Goal: Information Seeking & Learning: Learn about a topic

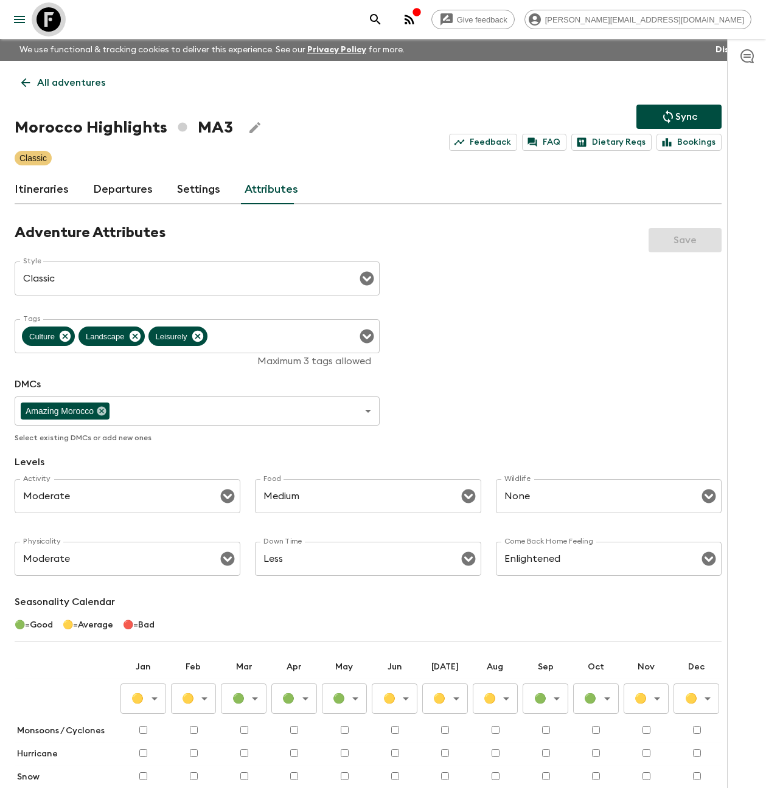
click at [49, 22] on icon at bounding box center [48, 19] width 24 height 24
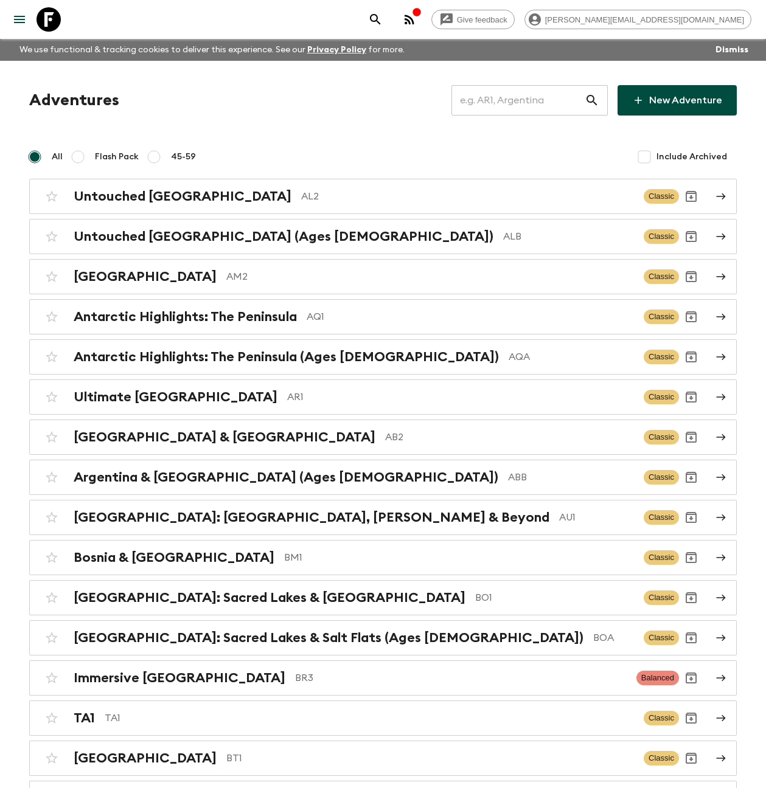
click at [526, 99] on input "text" at bounding box center [517, 100] width 133 height 34
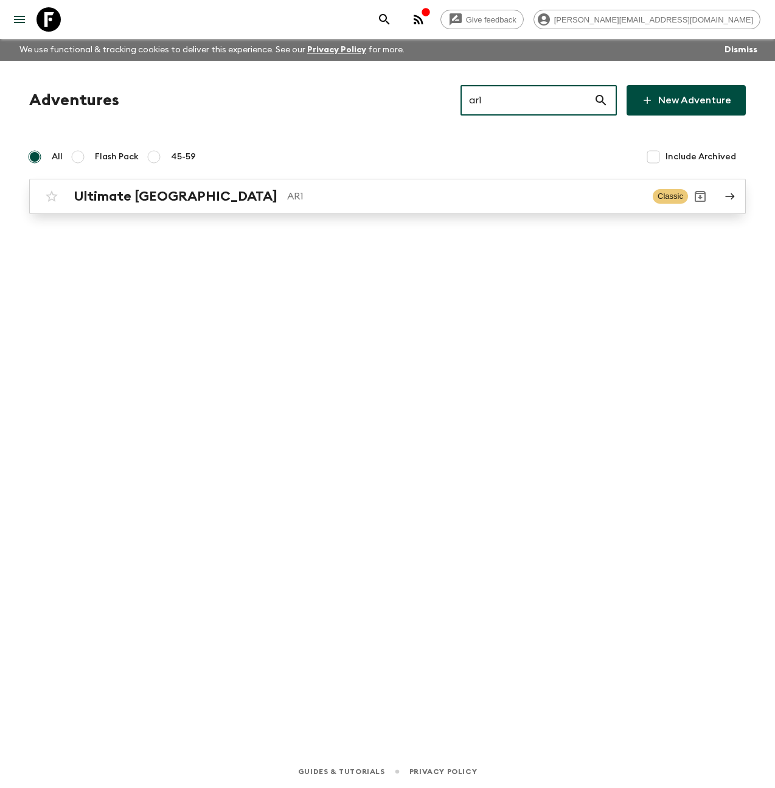
type input "ar1"
click at [317, 193] on p "AR1" at bounding box center [465, 196] width 356 height 15
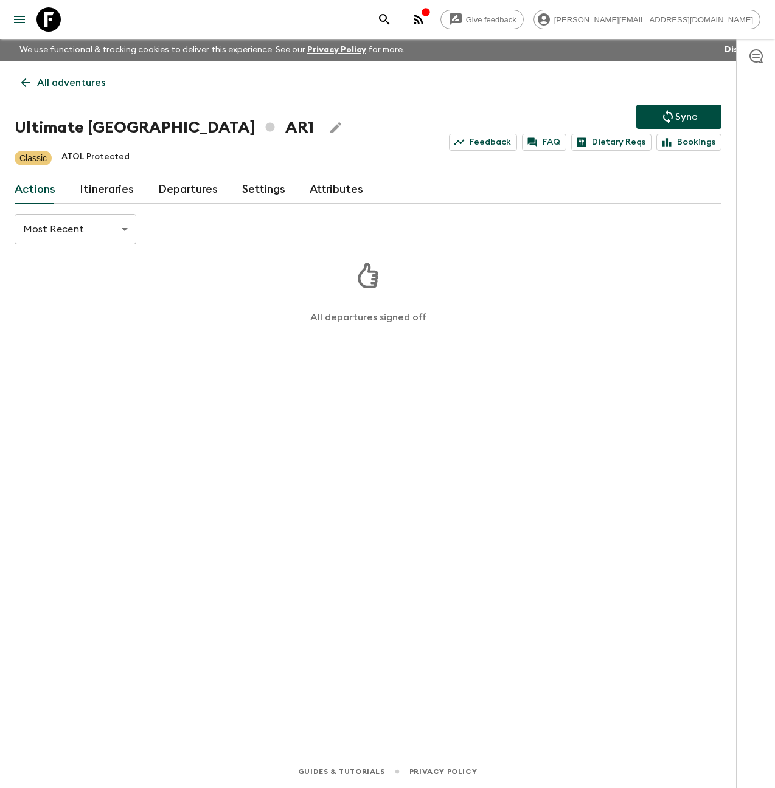
click at [119, 187] on link "Itineraries" at bounding box center [107, 189] width 54 height 29
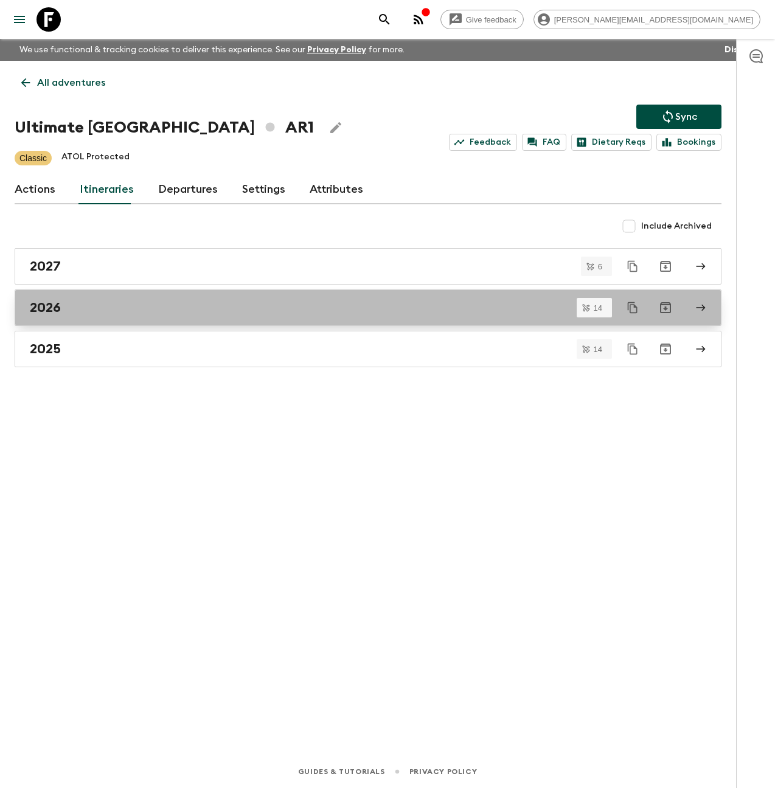
click at [83, 311] on div "2026" at bounding box center [356, 308] width 653 height 16
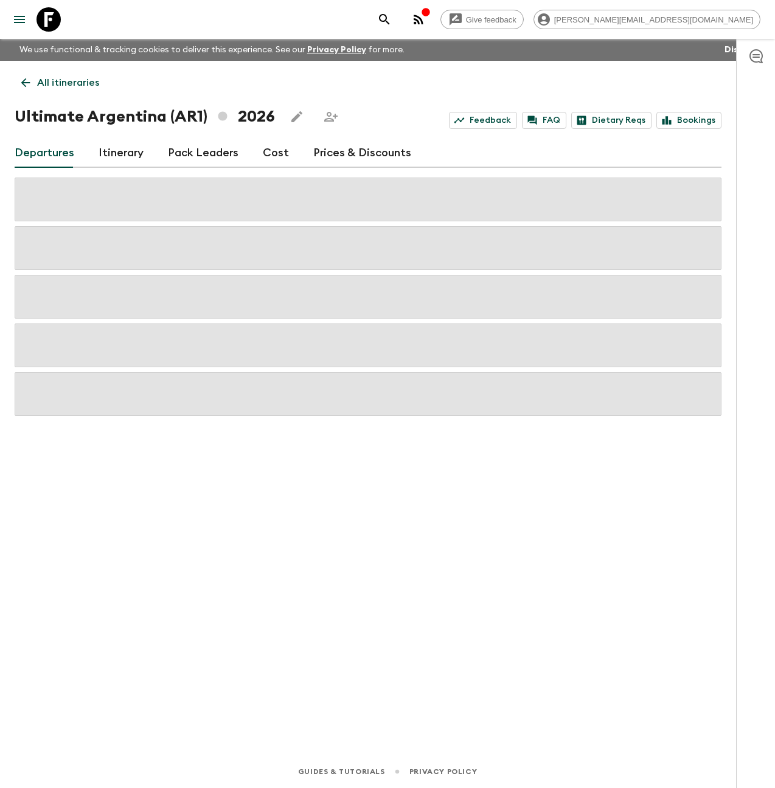
click at [265, 153] on link "Cost" at bounding box center [276, 153] width 26 height 29
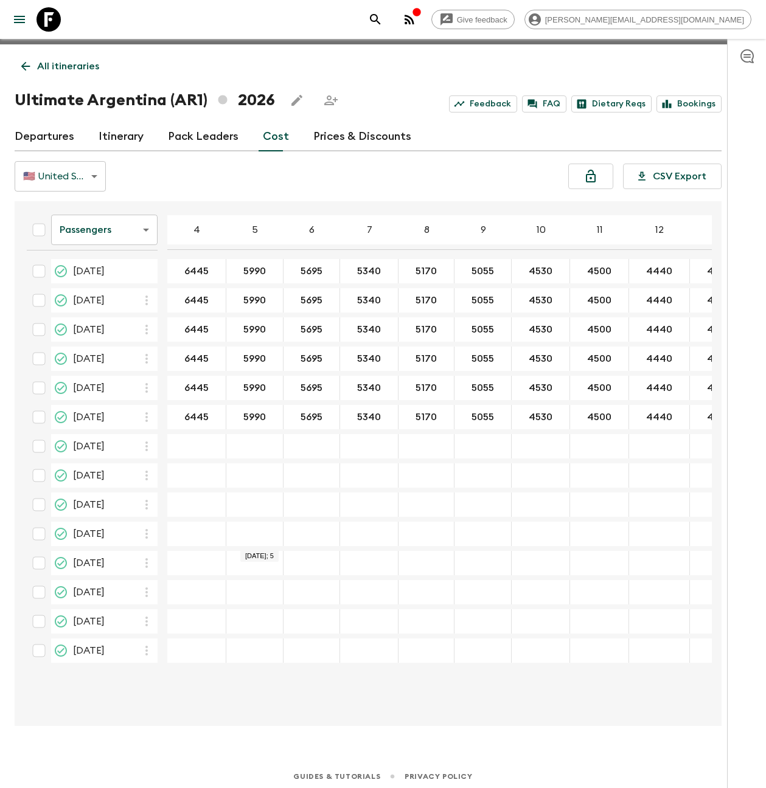
scroll to position [21, 0]
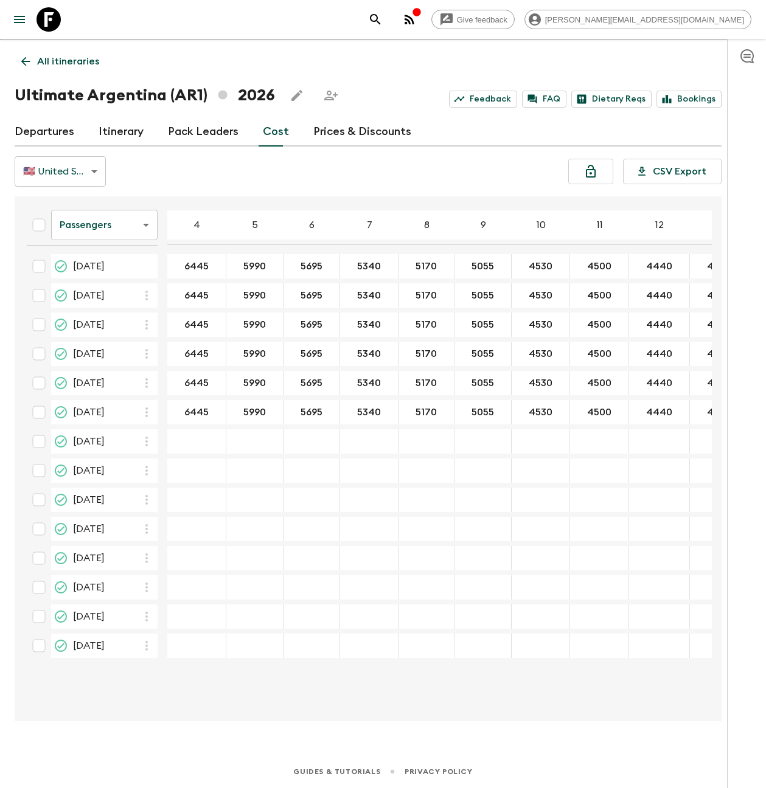
click at [55, 18] on icon at bounding box center [48, 19] width 24 height 24
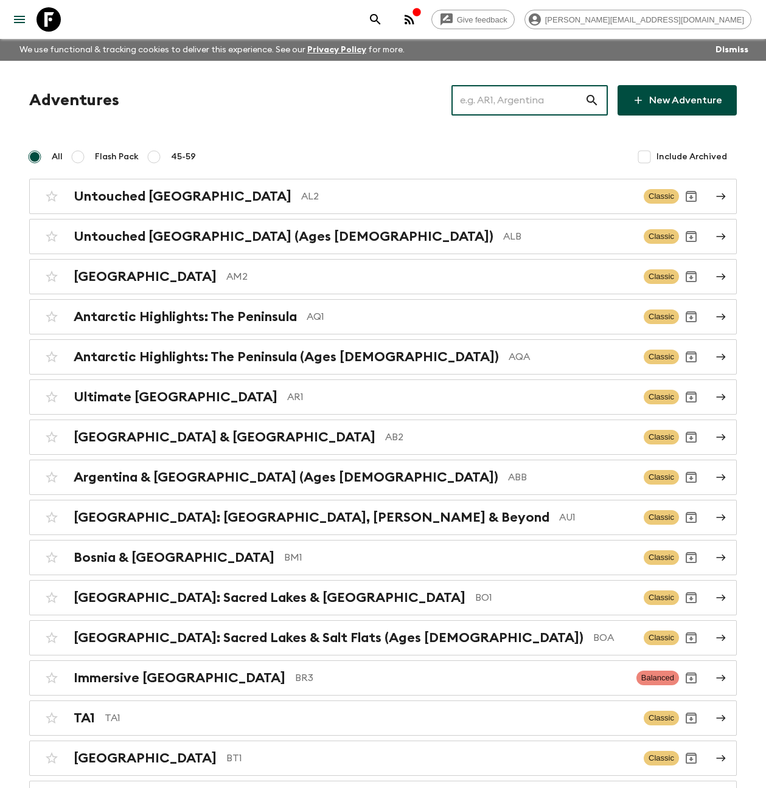
click at [524, 100] on input "text" at bounding box center [517, 100] width 133 height 34
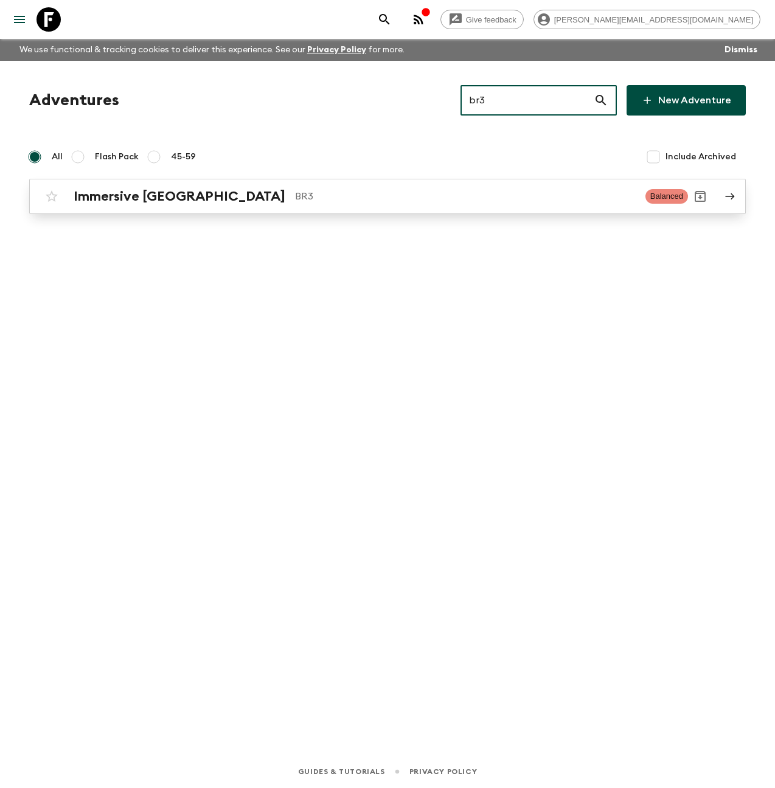
type input "br3"
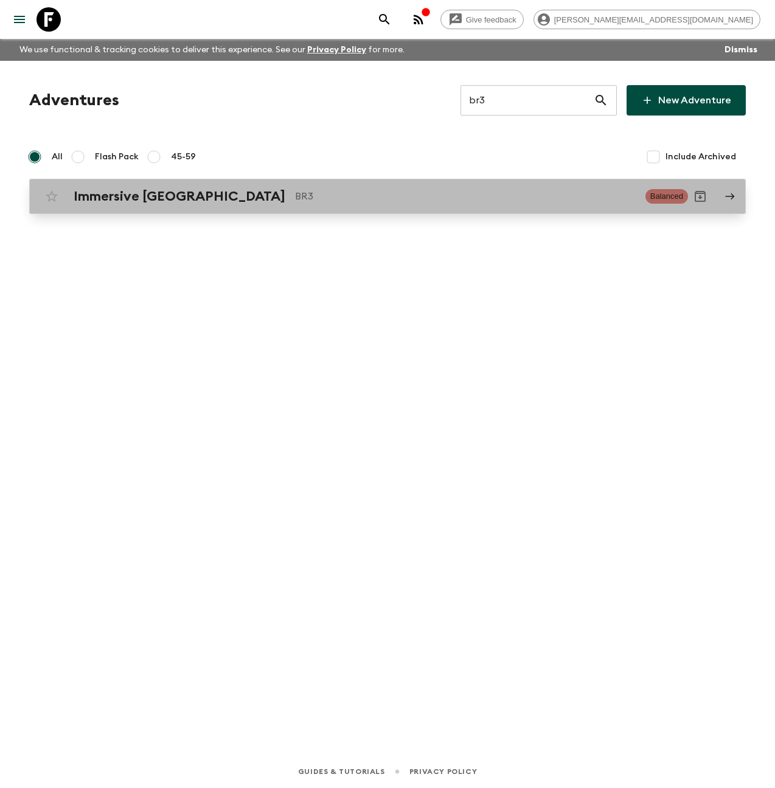
click at [338, 198] on p "BR3" at bounding box center [465, 196] width 340 height 15
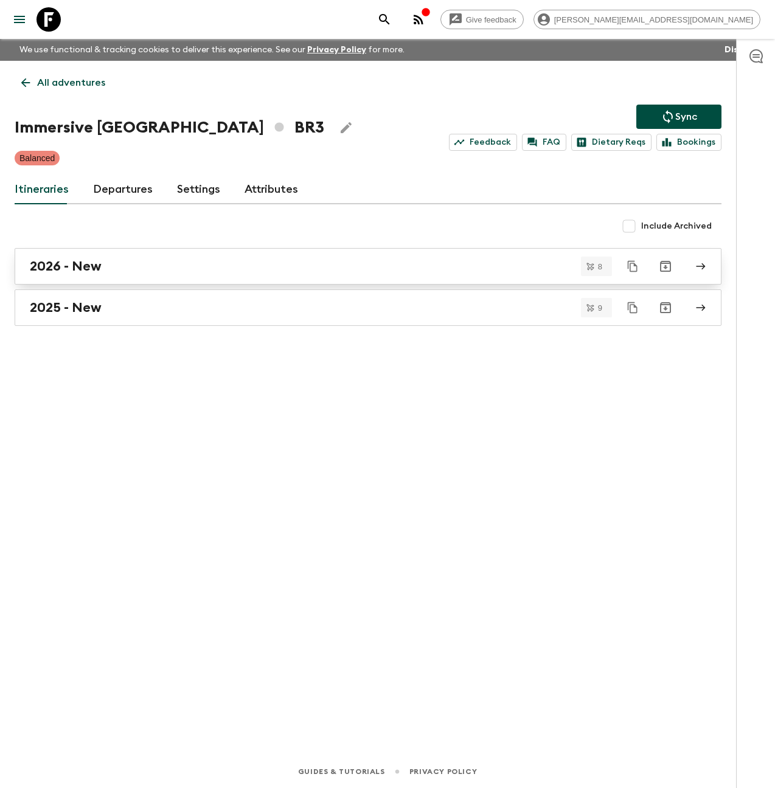
click at [154, 274] on link "2026 - New" at bounding box center [368, 266] width 707 height 36
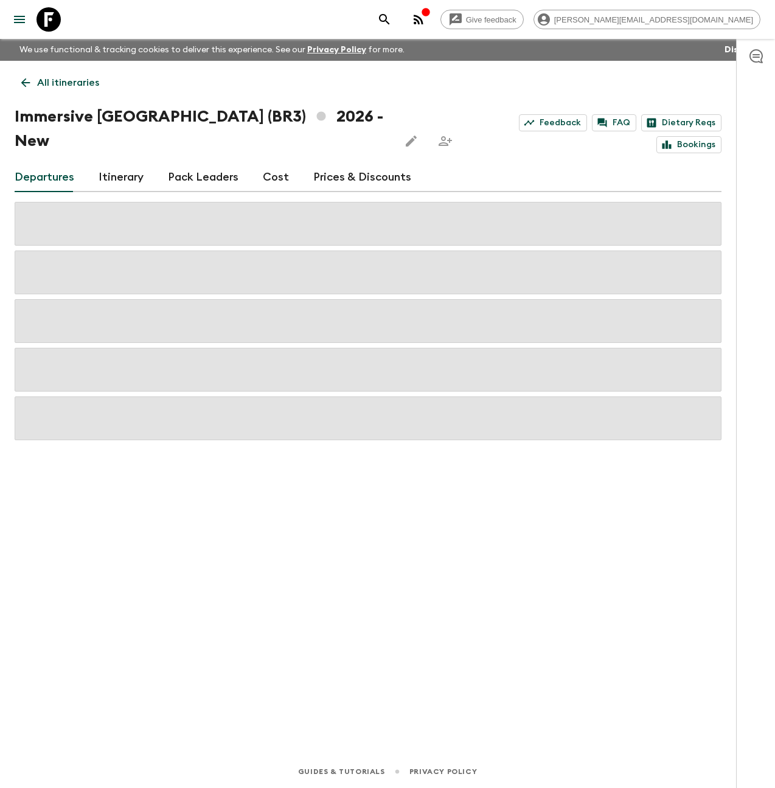
click at [426, 20] on icon "button" at bounding box center [418, 19] width 15 height 15
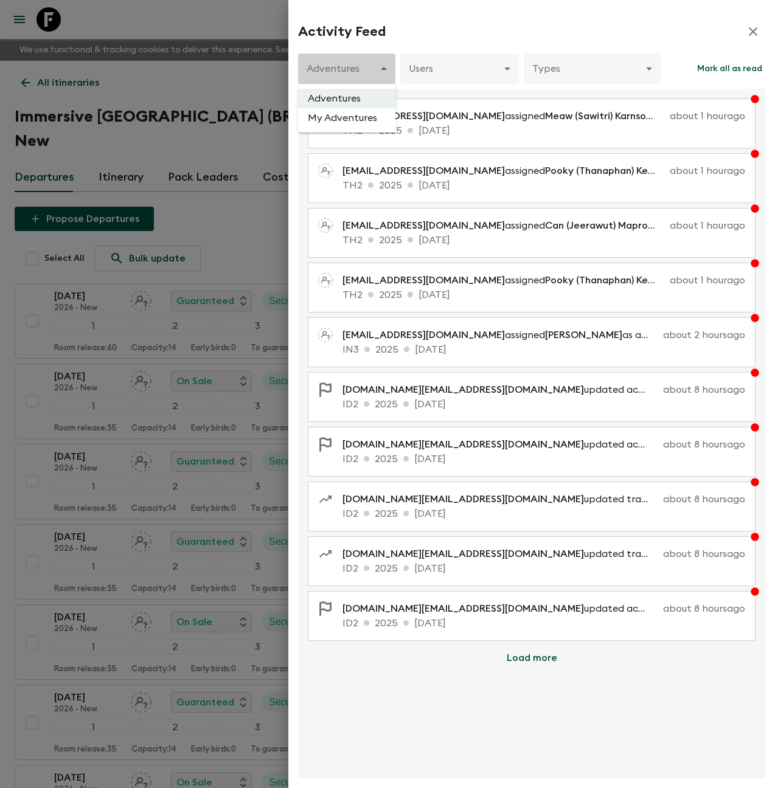
click at [353, 70] on body "Give feedback [PERSON_NAME][EMAIL_ADDRESS][DOMAIN_NAME] We use functional & tra…" at bounding box center [387, 515] width 775 height 1031
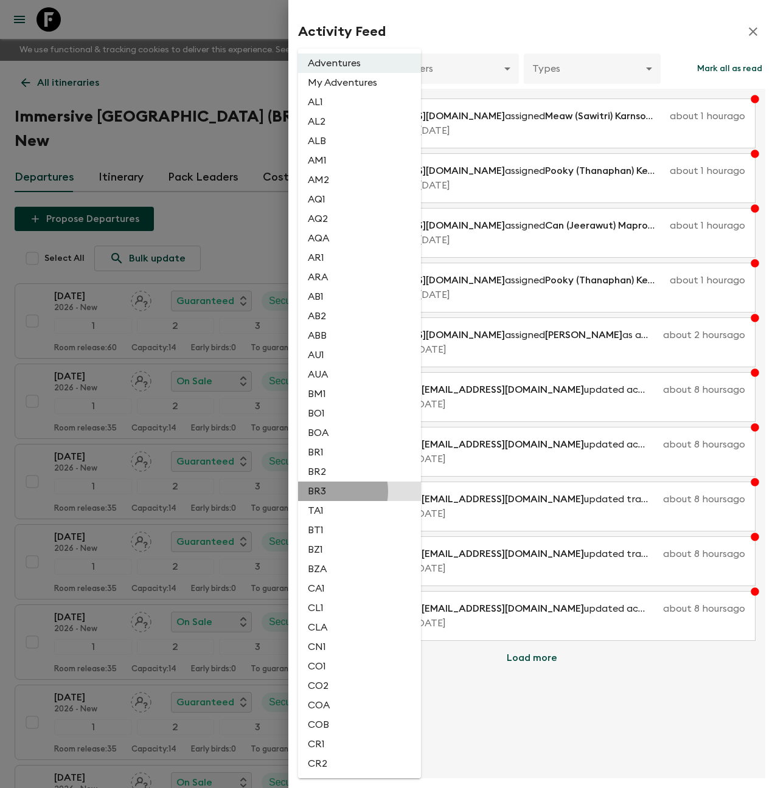
click at [332, 491] on li "BR3" at bounding box center [359, 491] width 123 height 19
type input "0277cecc-acc0-491b-ad22-6836b2ad84d7"
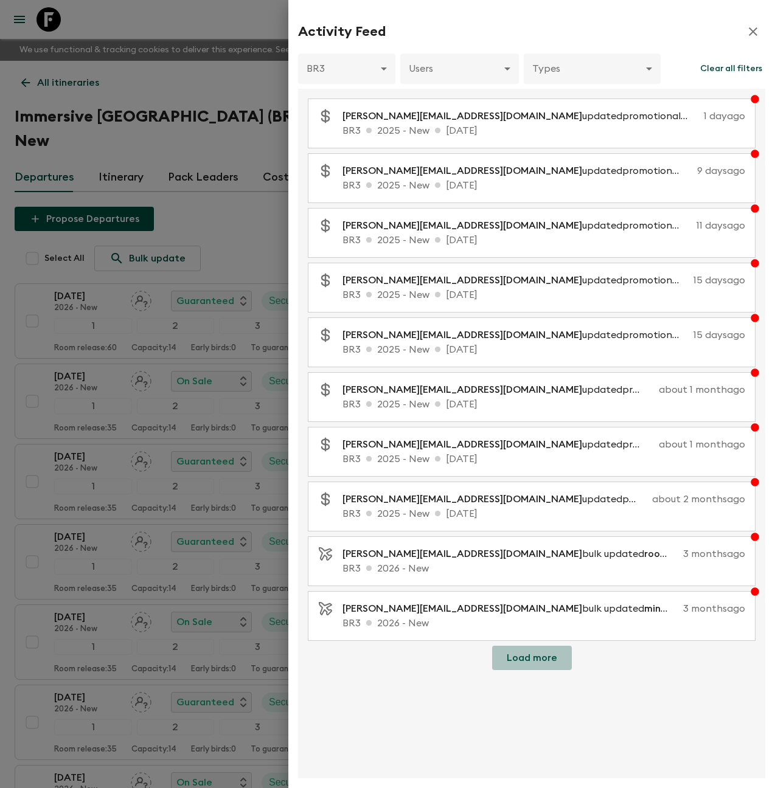
click at [540, 655] on button "Load more" at bounding box center [532, 658] width 80 height 24
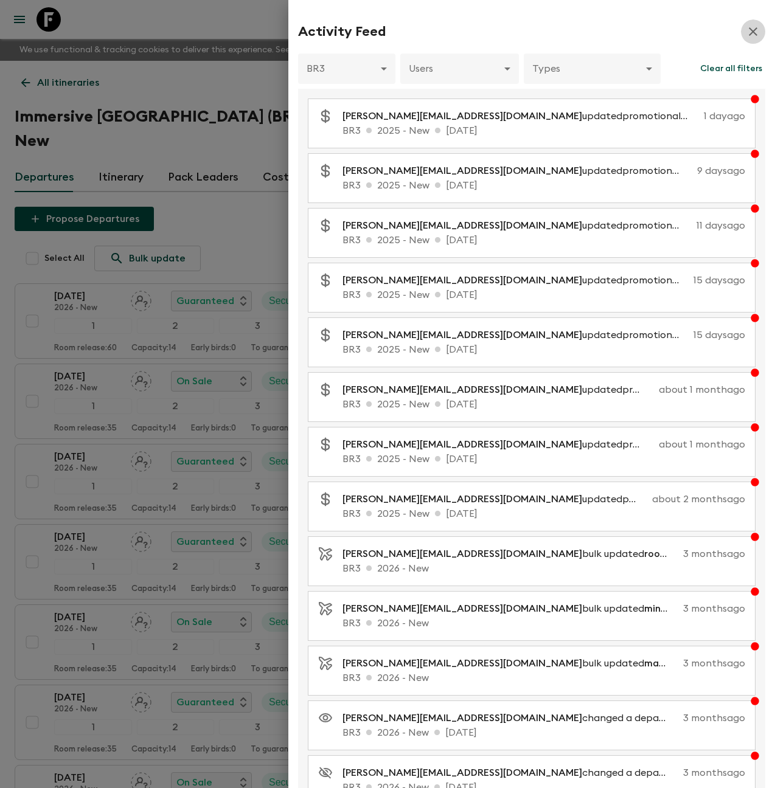
click at [747, 33] on icon "button" at bounding box center [752, 31] width 15 height 15
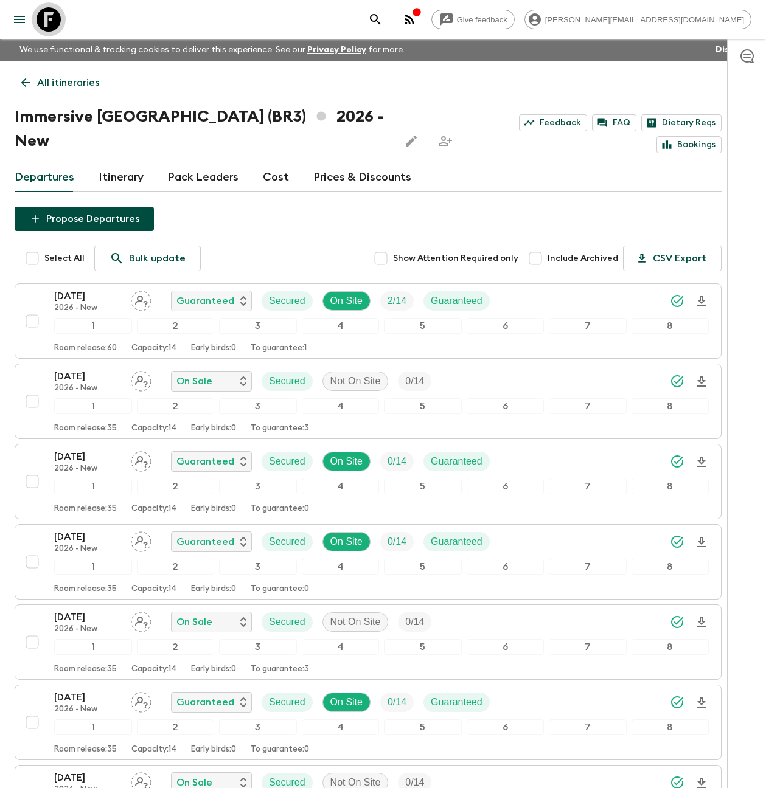
drag, startPoint x: 56, startPoint y: 21, endPoint x: 102, endPoint y: 50, distance: 54.7
click at [56, 21] on icon at bounding box center [48, 19] width 24 height 24
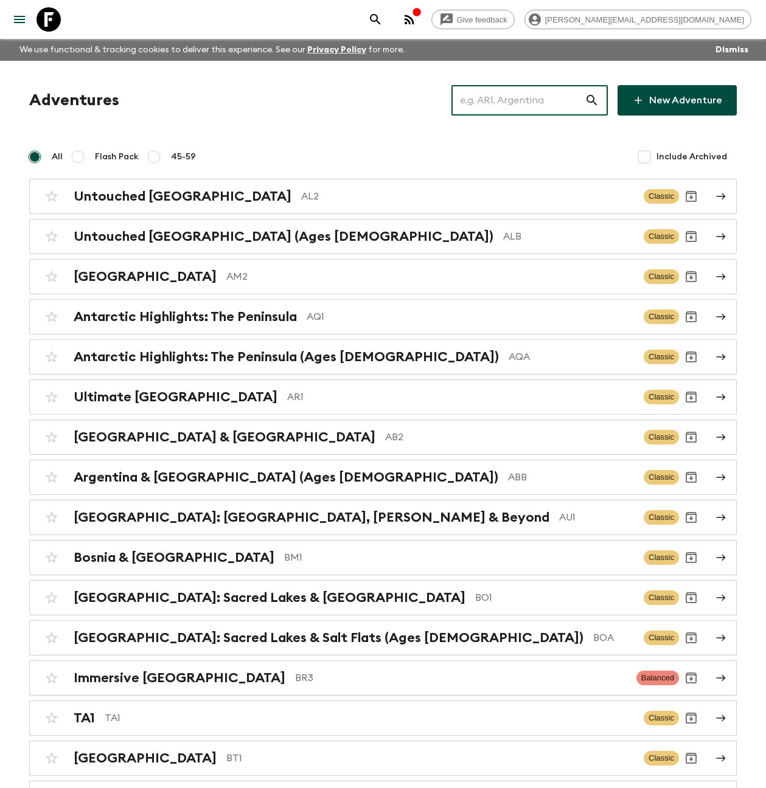
click at [490, 109] on input "text" at bounding box center [517, 100] width 133 height 34
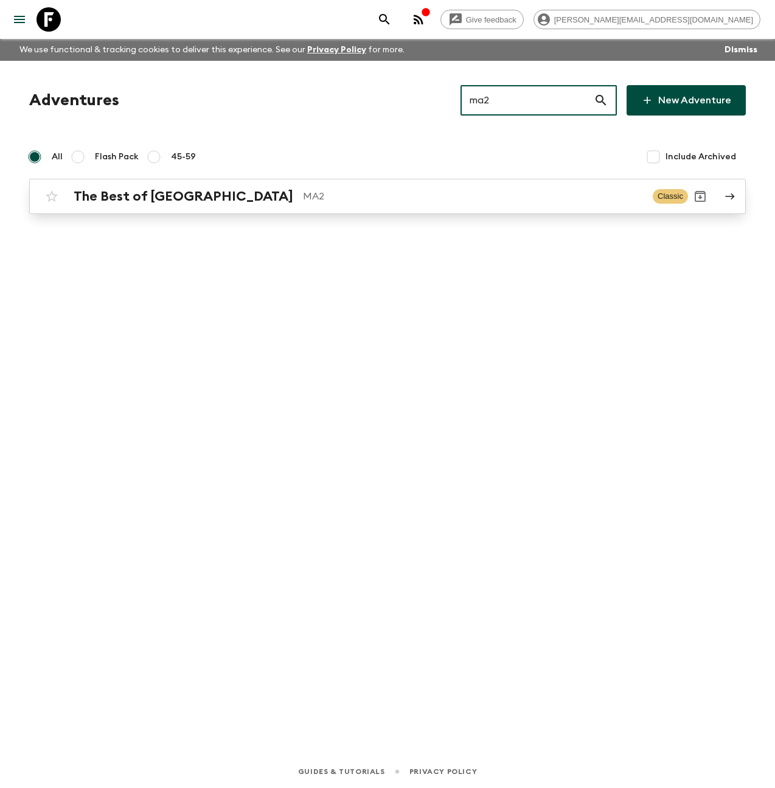
type input "ma2"
click at [229, 204] on div "The Best of [GEOGRAPHIC_DATA] MA2" at bounding box center [358, 196] width 569 height 16
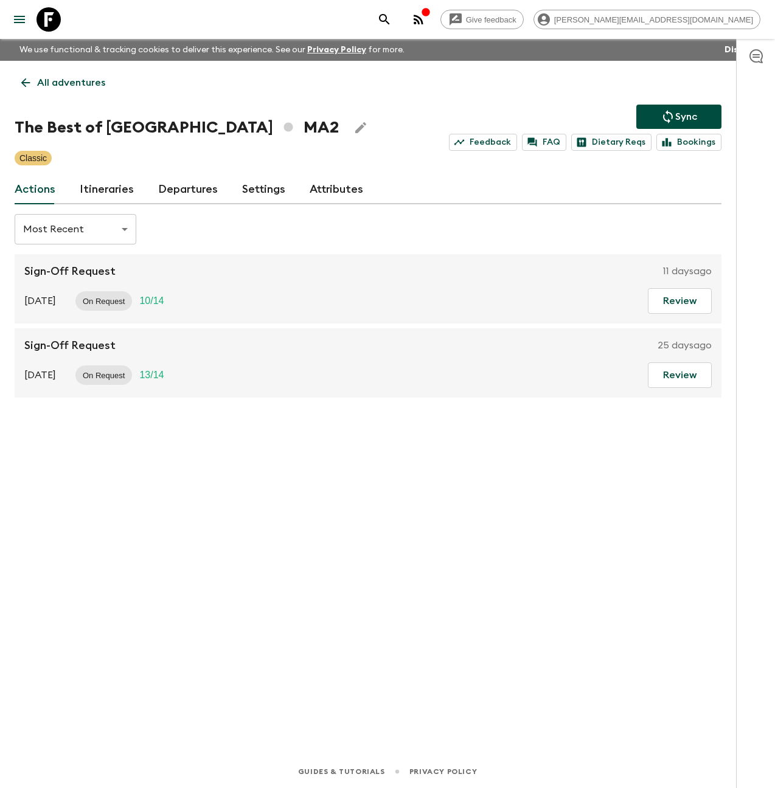
click at [97, 187] on link "Itineraries" at bounding box center [107, 189] width 54 height 29
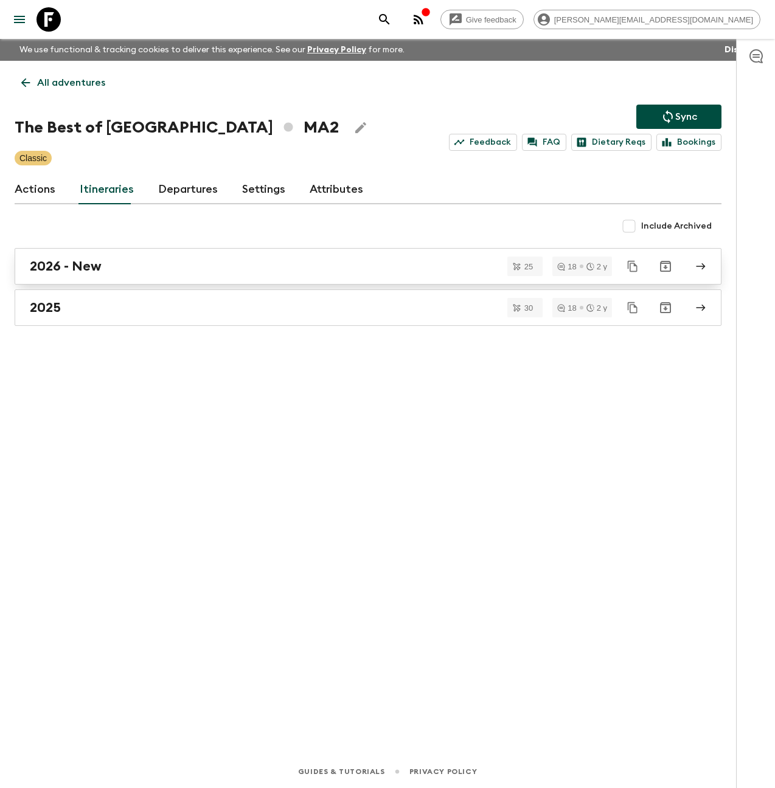
click at [110, 273] on div "2026 - New" at bounding box center [356, 266] width 653 height 16
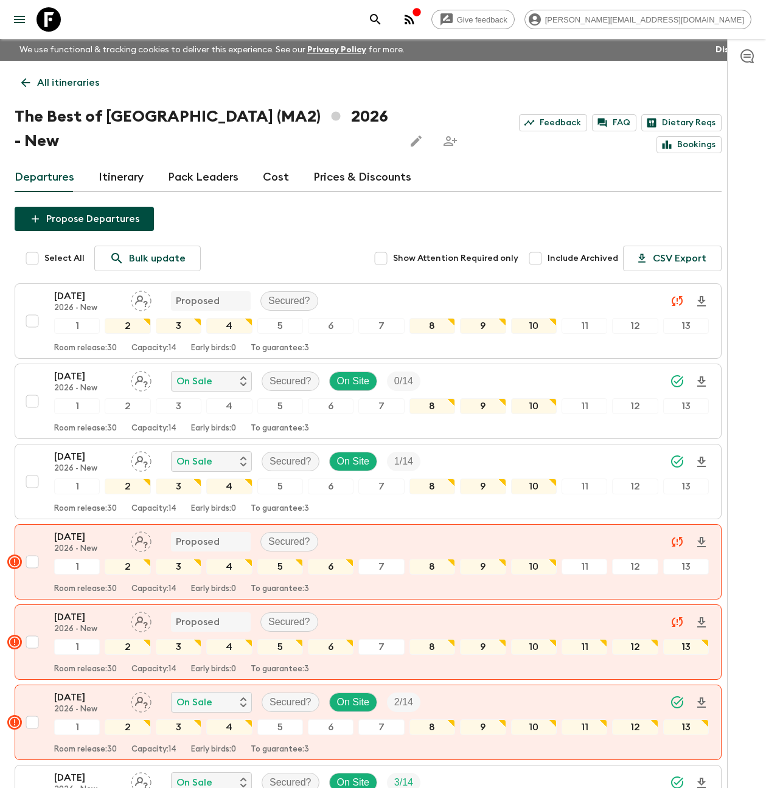
click at [272, 163] on link "Cost" at bounding box center [276, 177] width 26 height 29
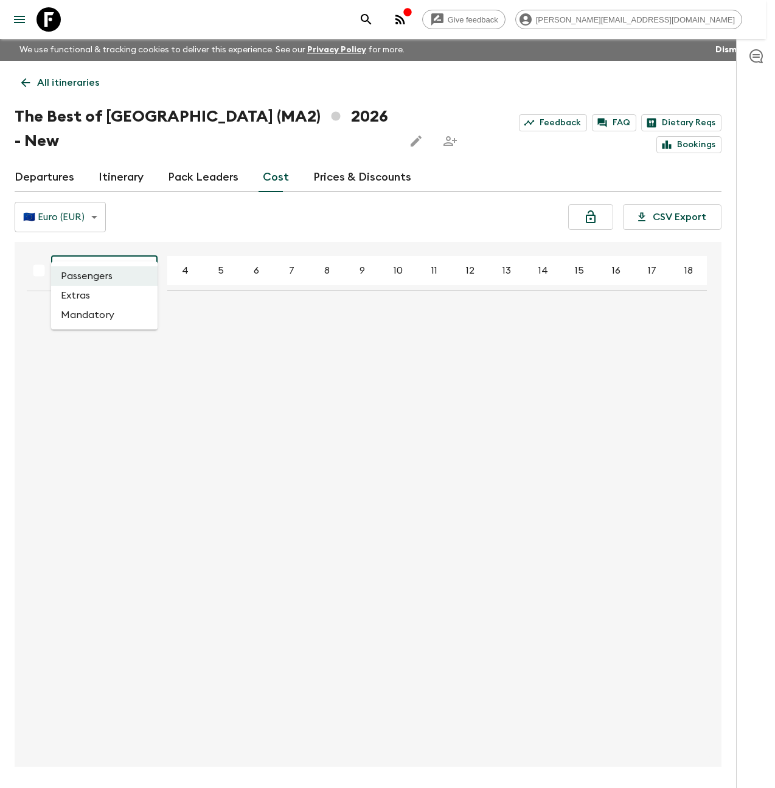
click at [140, 244] on body "Give feedback [PERSON_NAME][EMAIL_ADDRESS][DOMAIN_NAME] We use functional & tra…" at bounding box center [387, 417] width 775 height 834
click at [123, 292] on li "Extras" at bounding box center [104, 295] width 106 height 19
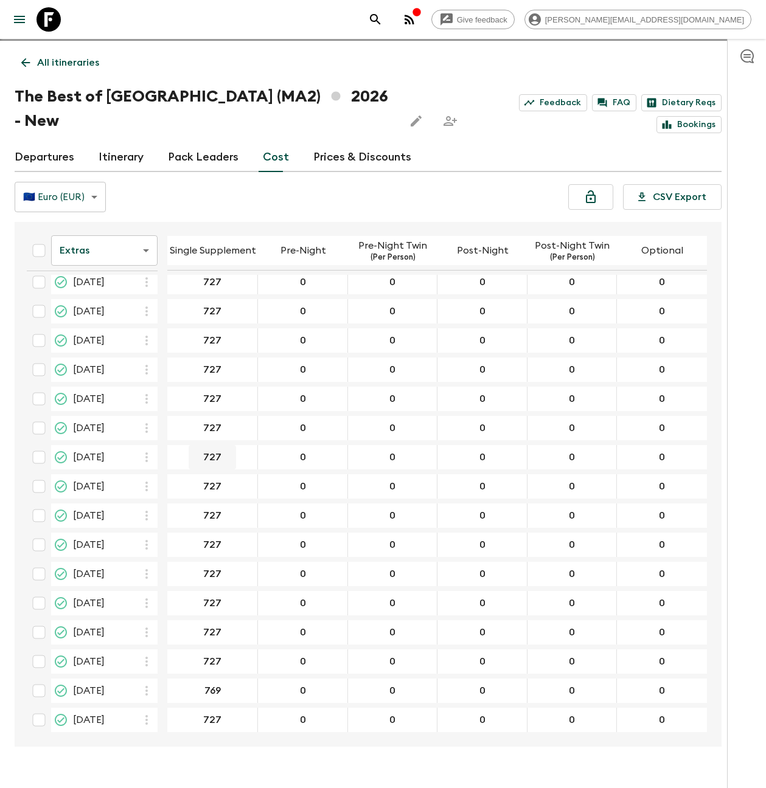
scroll to position [21, 0]
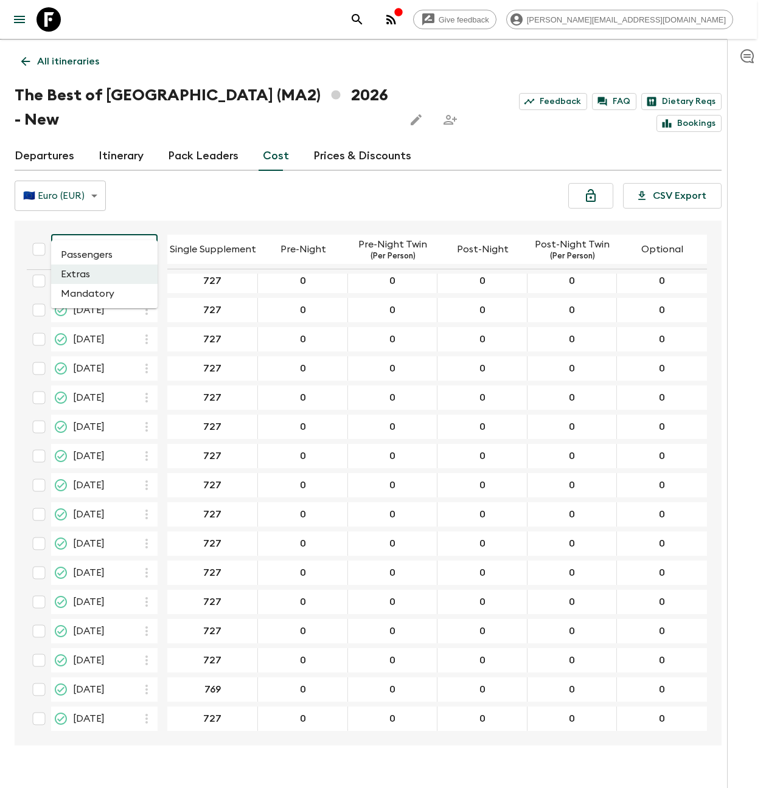
click at [146, 221] on body "Give feedback [PERSON_NAME][EMAIL_ADDRESS][DOMAIN_NAME] We use functional & tra…" at bounding box center [383, 396] width 766 height 834
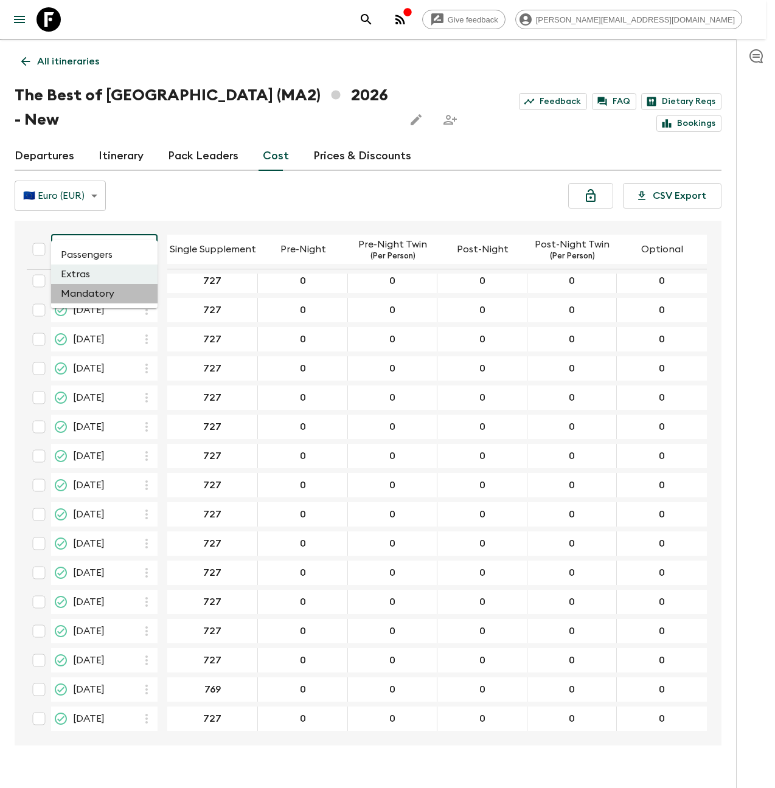
click at [120, 298] on li "Mandatory" at bounding box center [104, 293] width 106 height 19
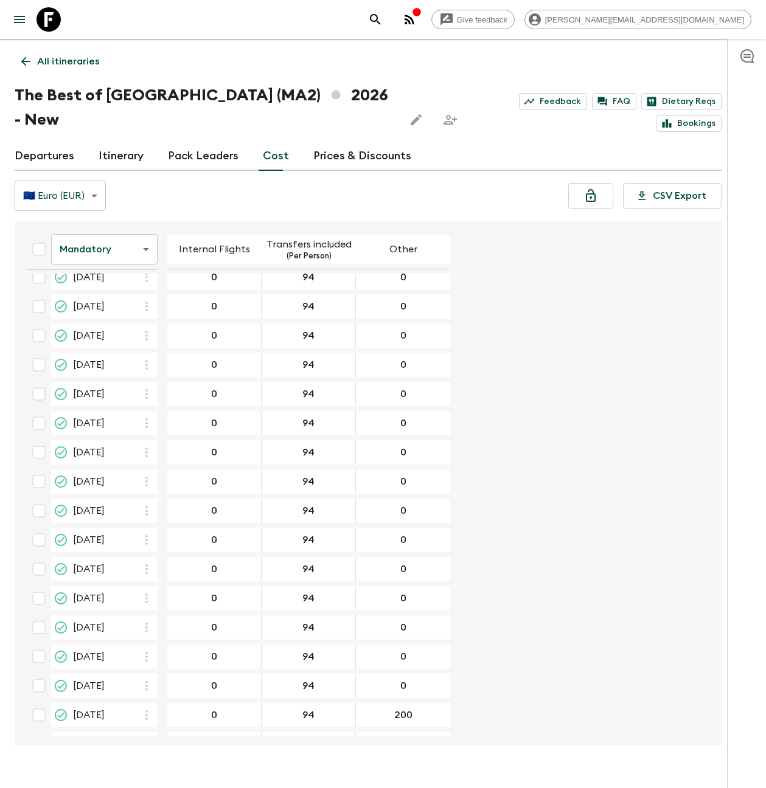
scroll to position [272, 0]
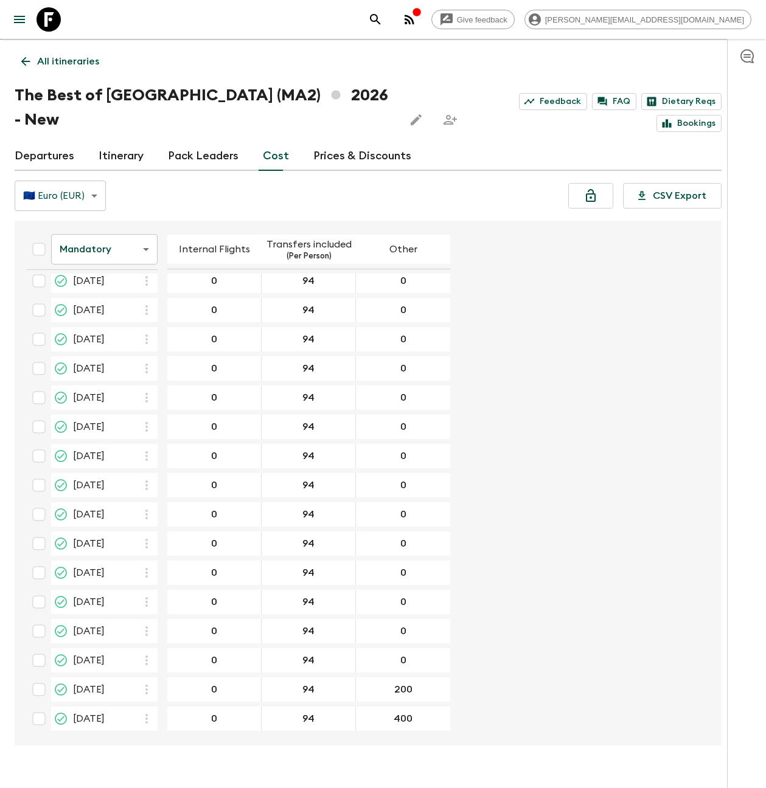
click at [57, 142] on link "Departures" at bounding box center [45, 156] width 60 height 29
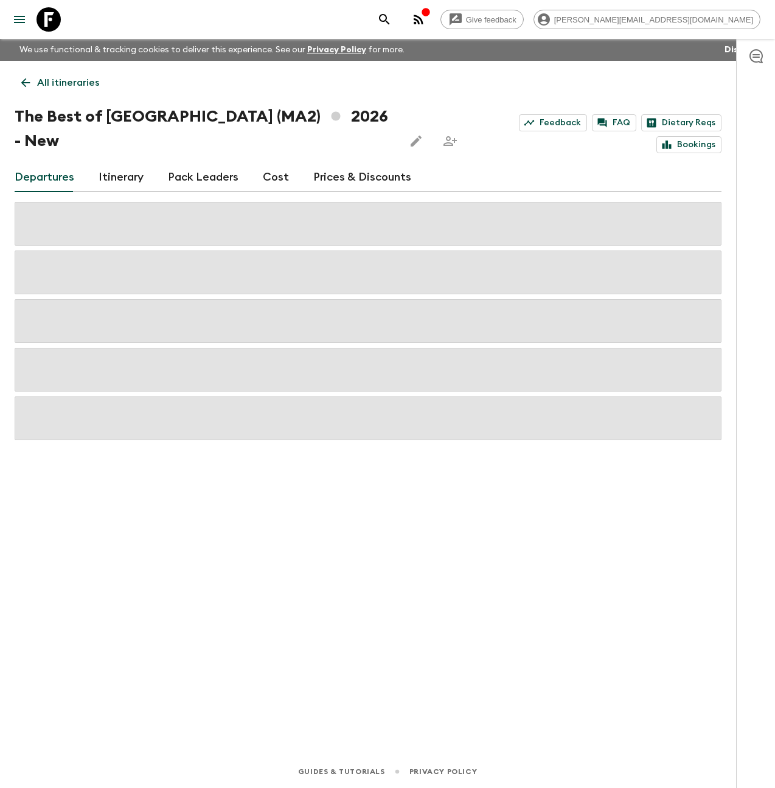
click at [125, 163] on link "Itinerary" at bounding box center [121, 177] width 45 height 29
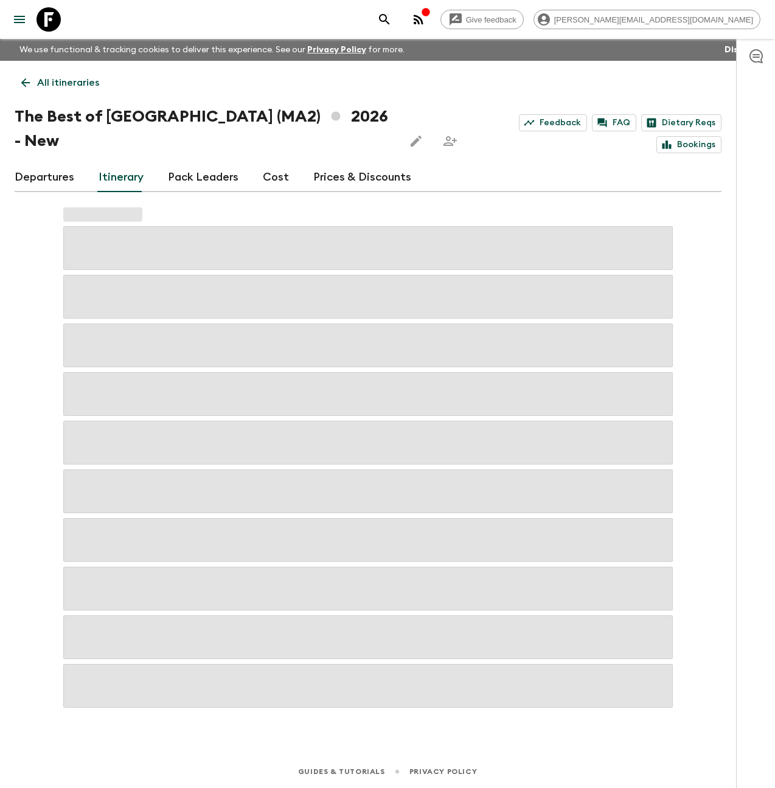
click at [36, 163] on link "Departures" at bounding box center [45, 177] width 60 height 29
